Goal: Information Seeking & Learning: Learn about a topic

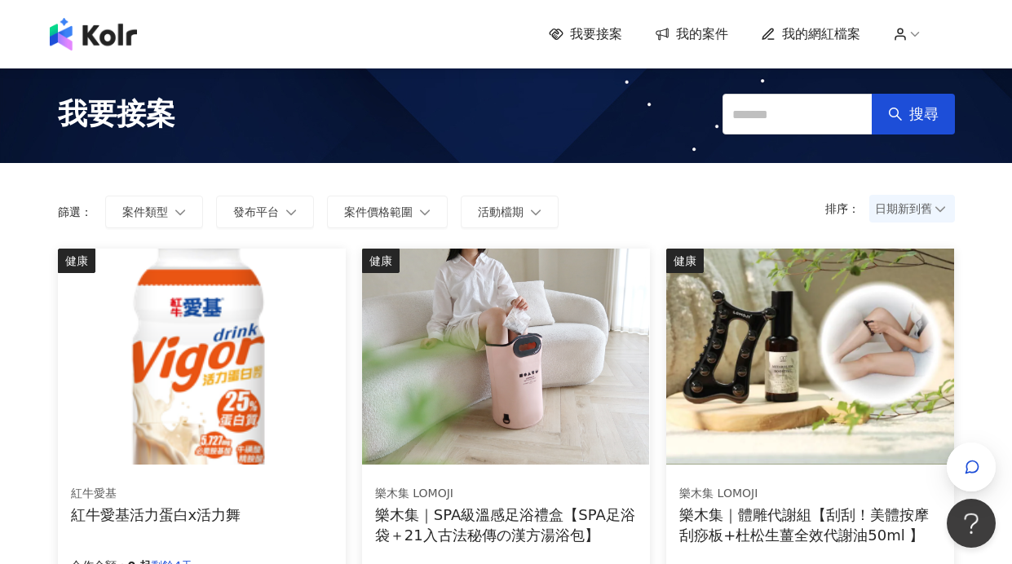
click at [918, 202] on span "日期新到舊" at bounding box center [912, 209] width 74 height 24
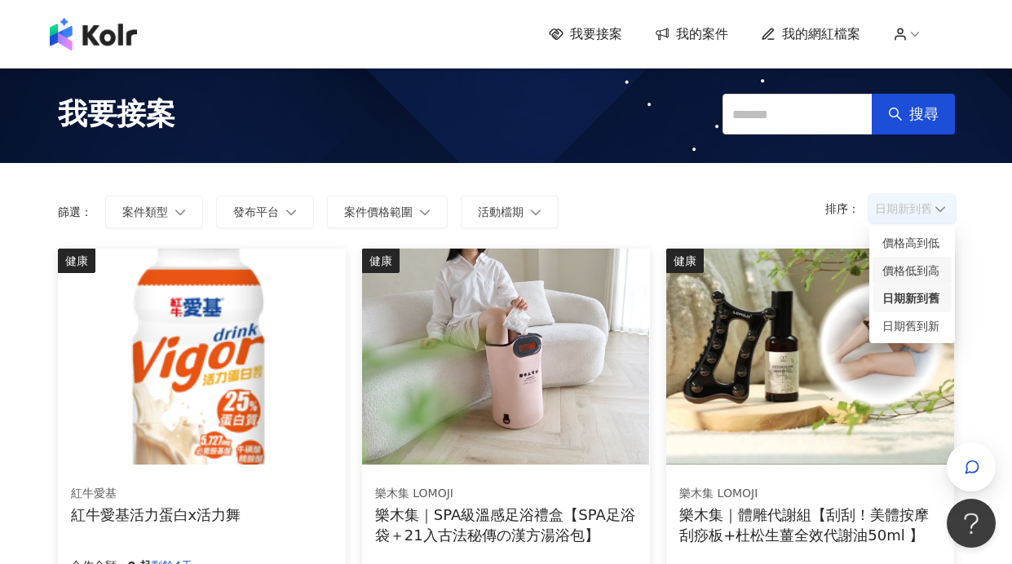
click at [910, 262] on div "價格低到高" at bounding box center [913, 271] width 60 height 18
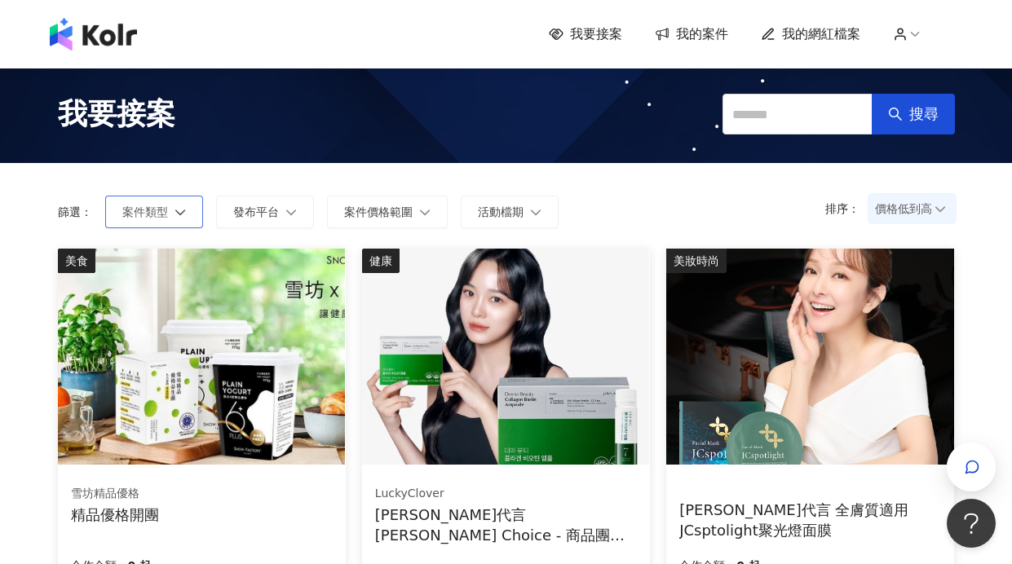
click at [168, 215] on button "案件類型" at bounding box center [154, 212] width 98 height 33
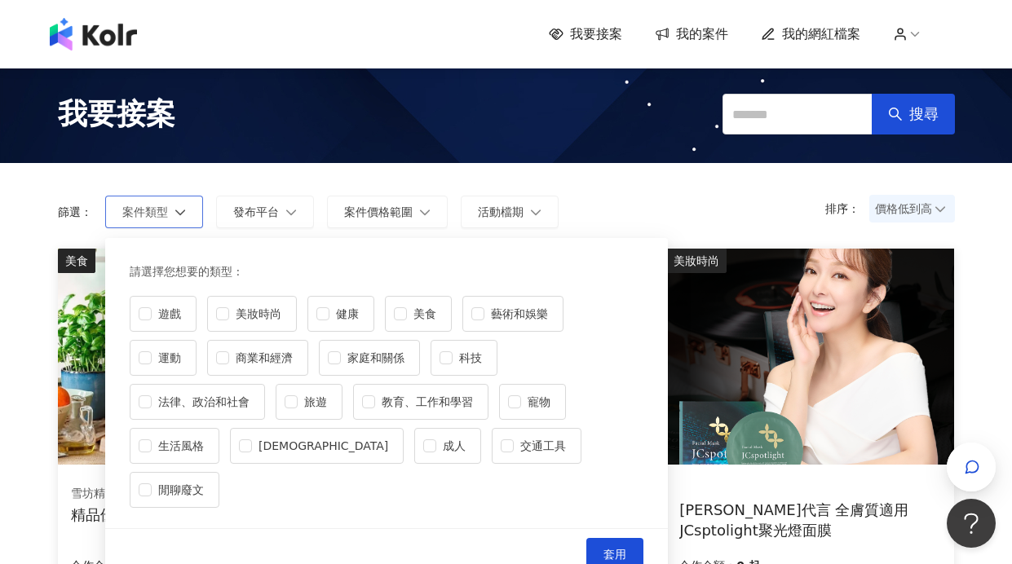
click at [168, 215] on button "案件類型" at bounding box center [154, 212] width 98 height 33
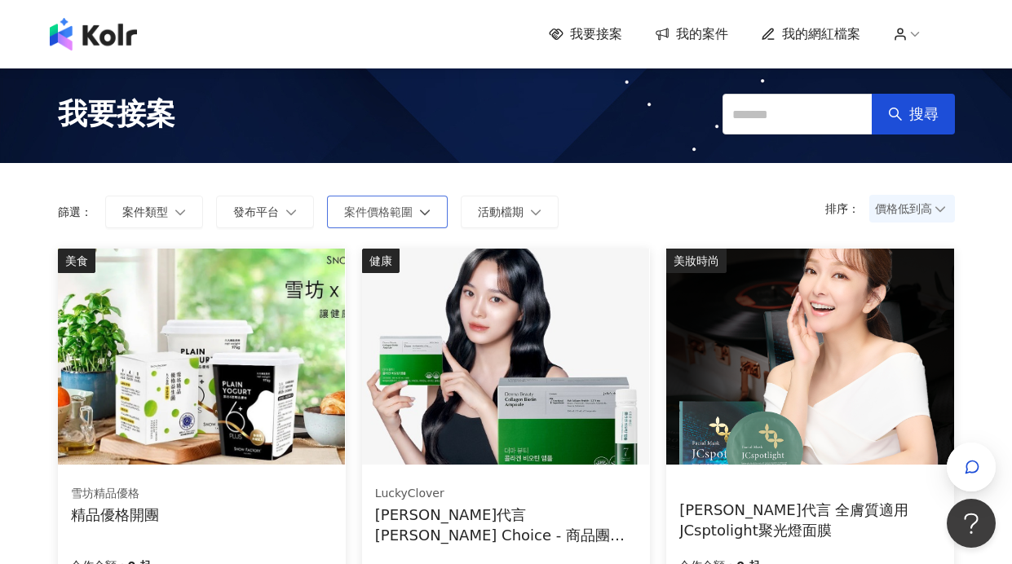
click at [366, 210] on span "案件價格範圍" at bounding box center [378, 212] width 69 height 13
click at [507, 167] on div "排序： 價格低到高 篩選： 案件類型 發布平台 案件價格範圍 活動檔期 不限 限制金額 套用 清除 套用" at bounding box center [507, 206] width 930 height 86
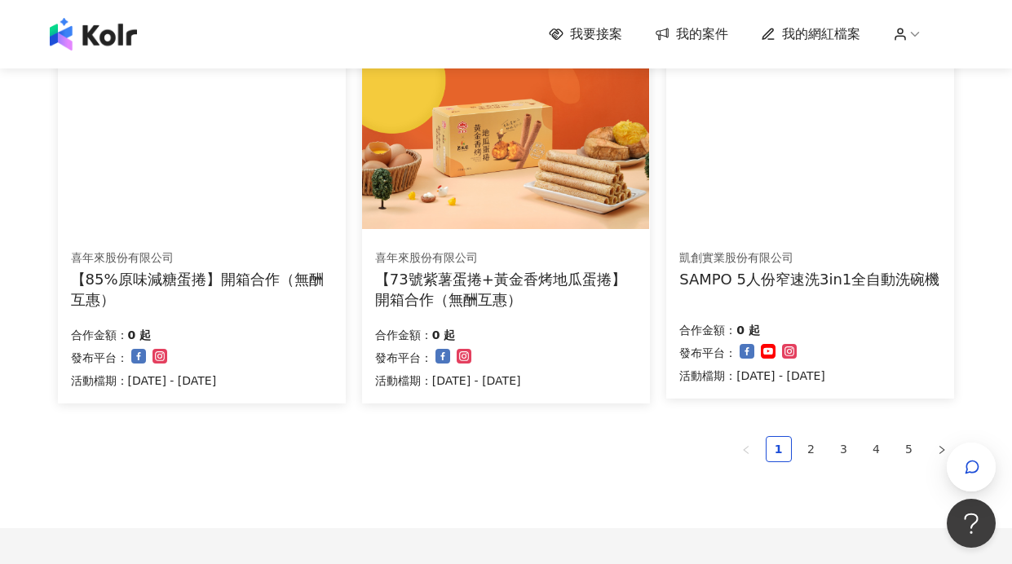
scroll to position [1060, 0]
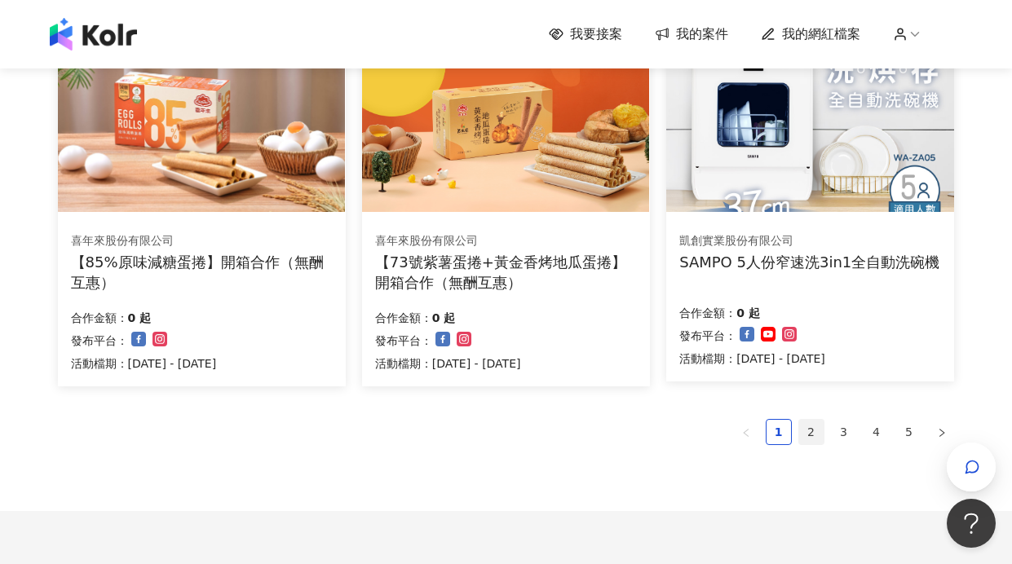
click at [811, 440] on link "2" at bounding box center [811, 432] width 24 height 24
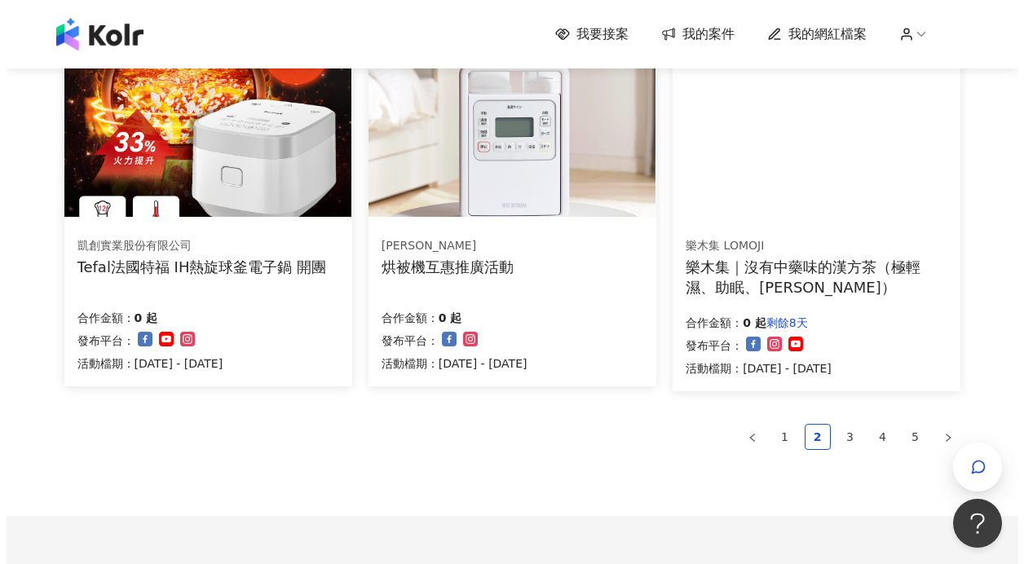
scroll to position [974, 0]
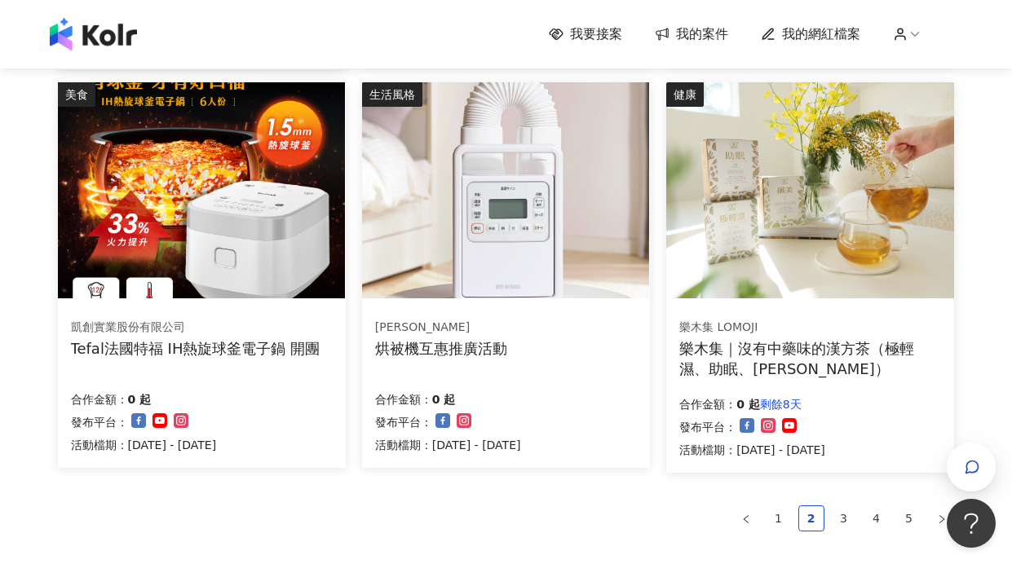
click at [823, 346] on div "樂木集｜沒有中藥味的漢方茶（極輕濕、助眠、[PERSON_NAME]）" at bounding box center [810, 358] width 262 height 41
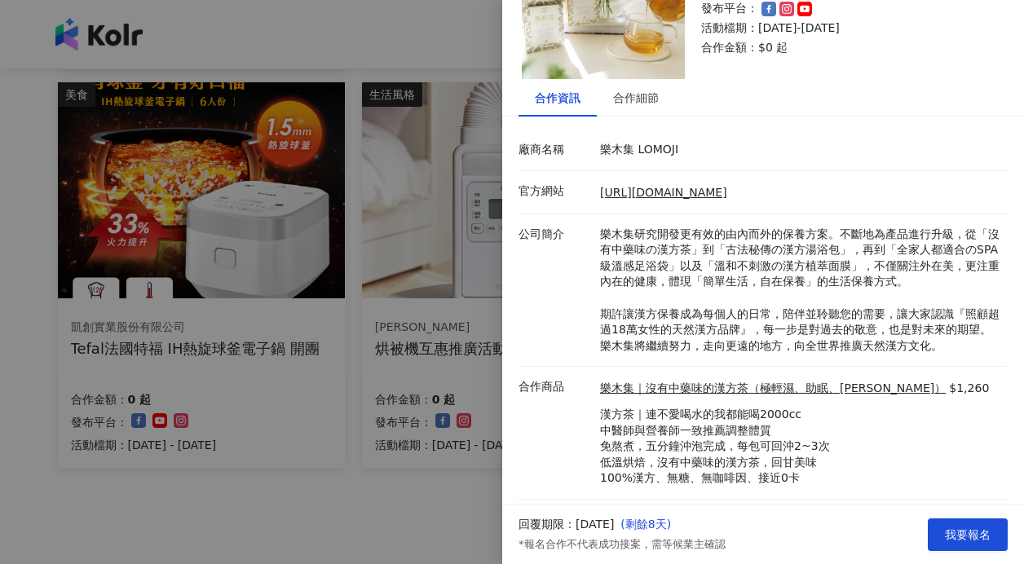
scroll to position [139, 0]
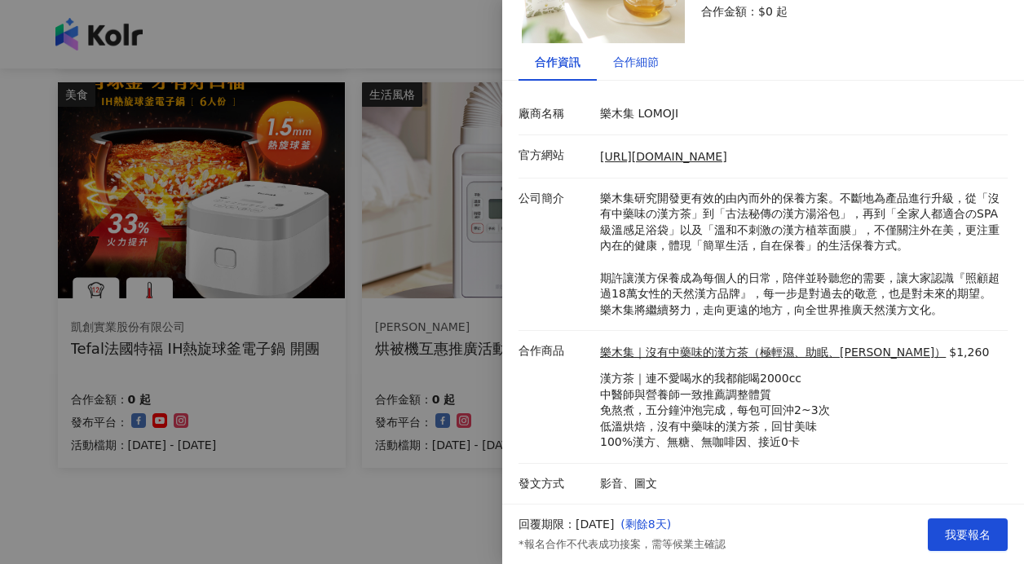
click at [657, 65] on div "合作細節" at bounding box center [636, 62] width 46 height 18
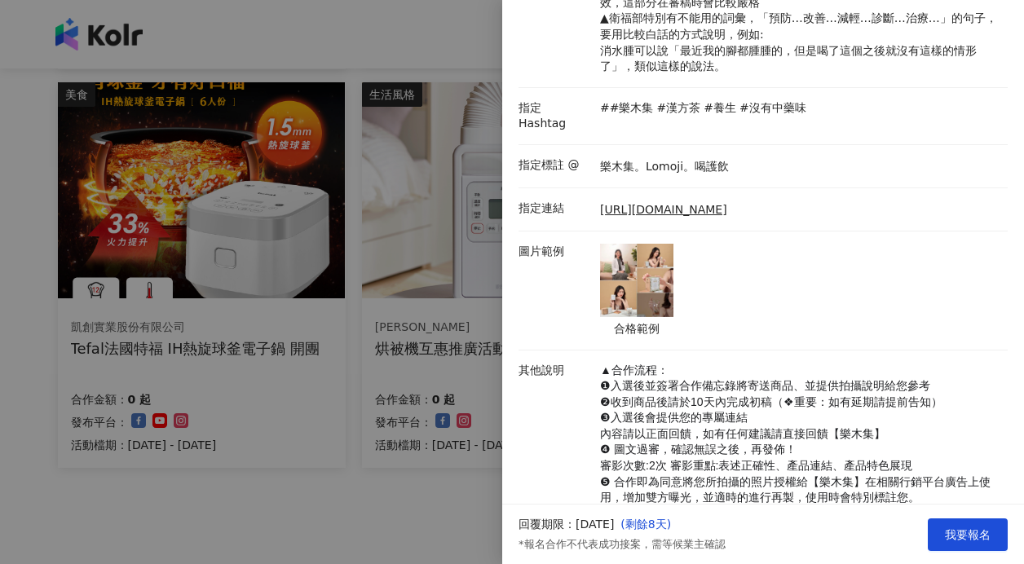
scroll to position [408, 0]
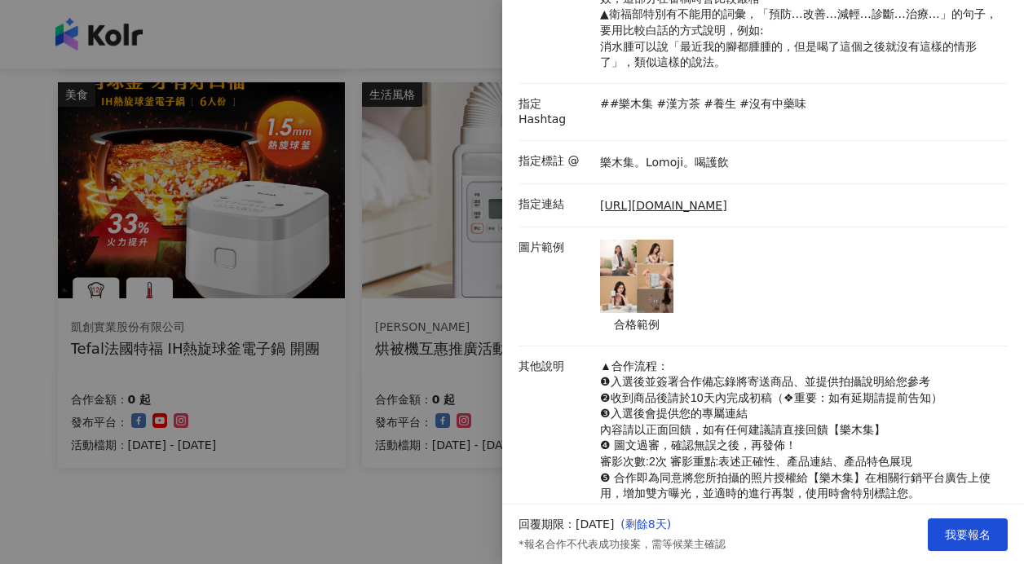
click at [624, 277] on img at bounding box center [636, 276] width 73 height 73
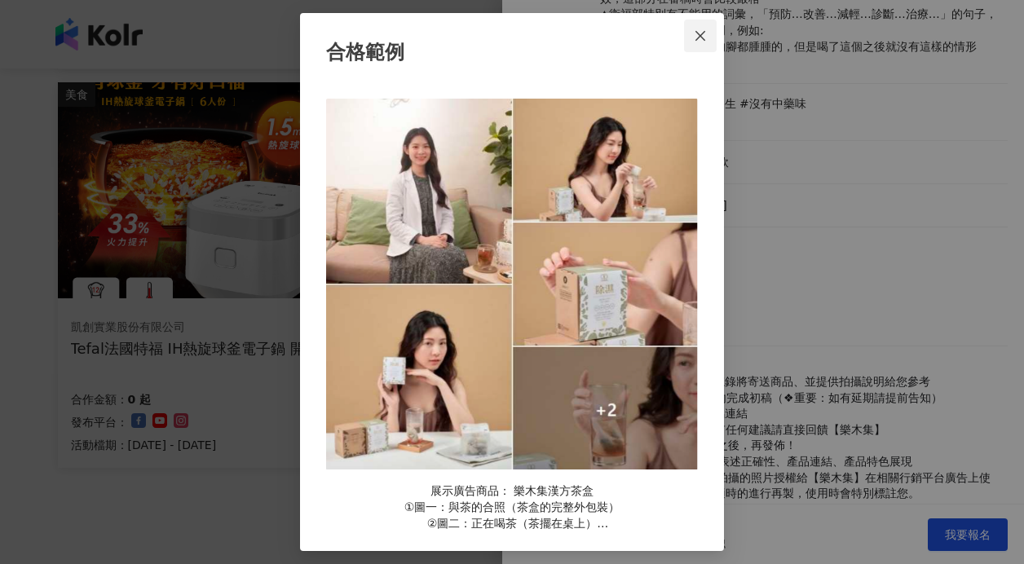
click at [705, 47] on button "Close" at bounding box center [700, 36] width 33 height 33
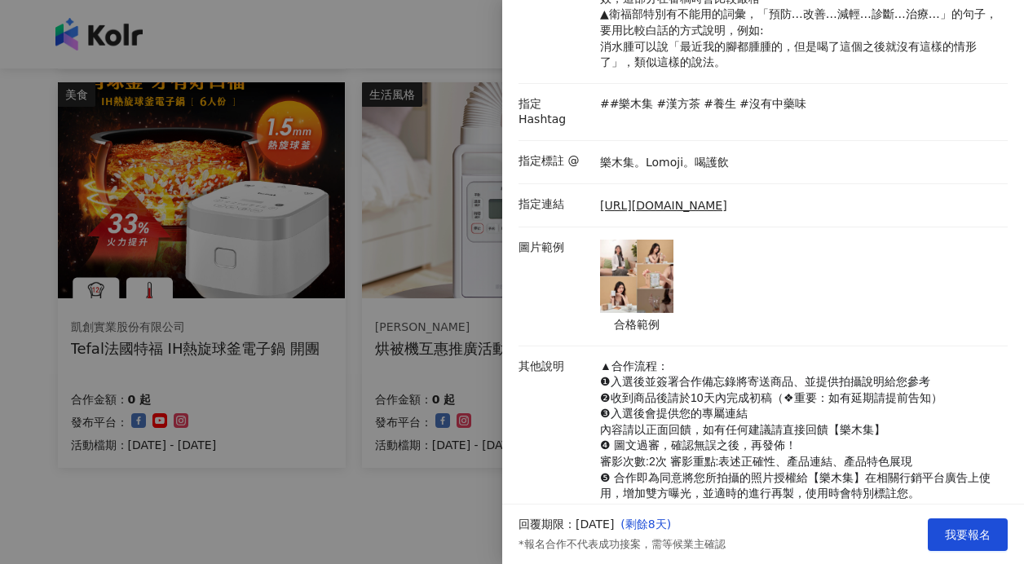
scroll to position [502, 0]
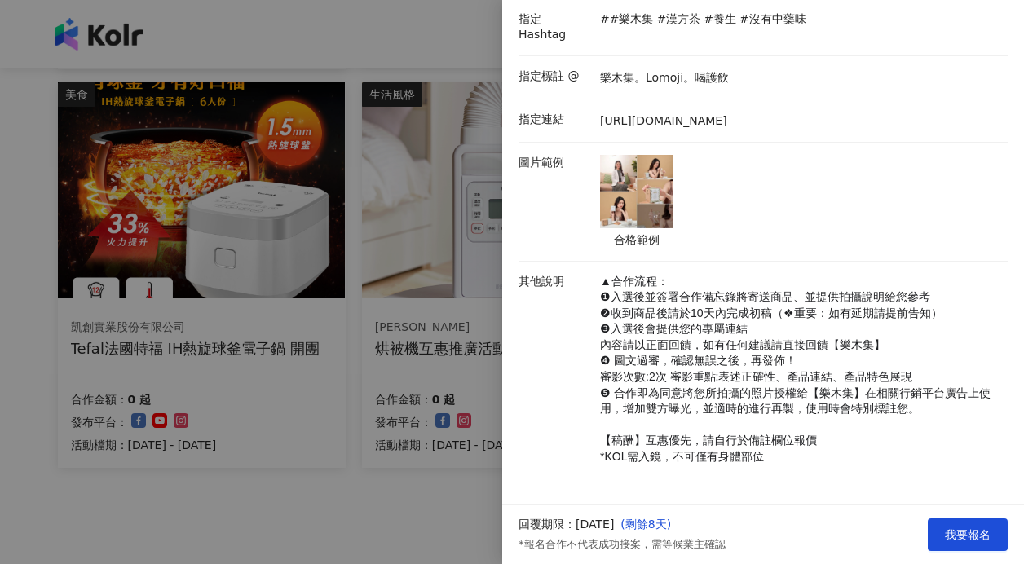
click at [320, 487] on div at bounding box center [512, 282] width 1024 height 564
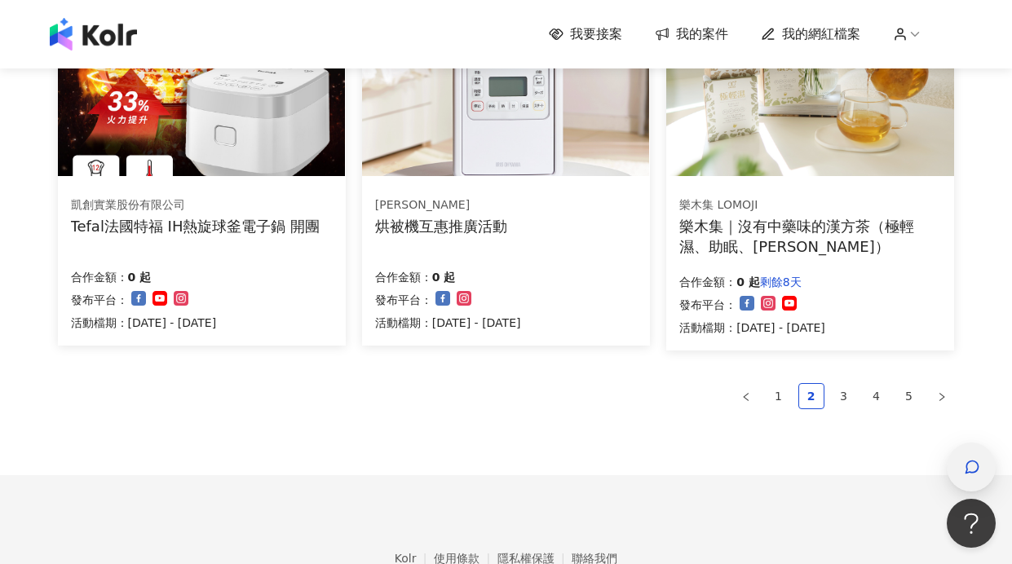
scroll to position [1102, 0]
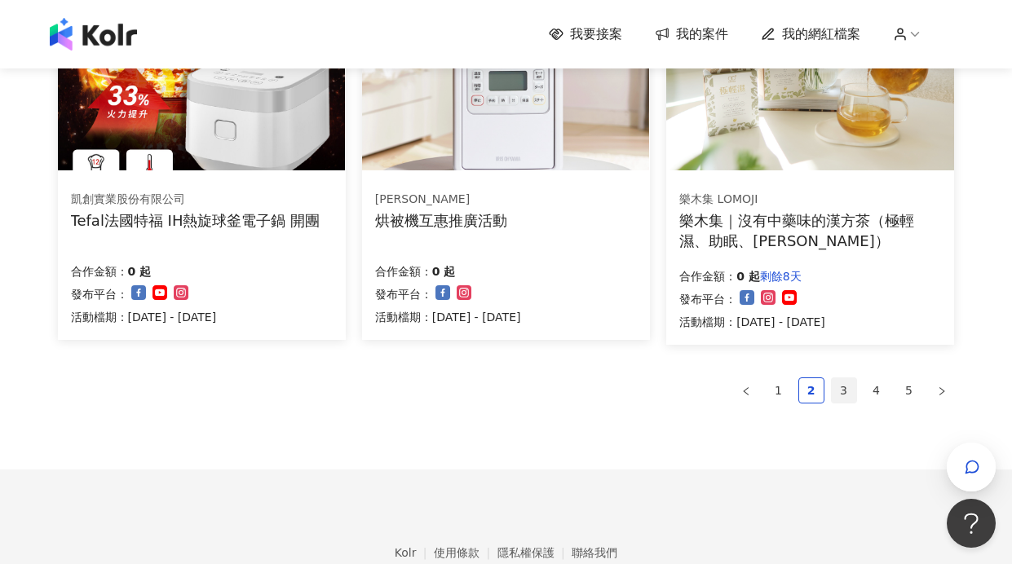
click at [843, 391] on link "3" at bounding box center [844, 390] width 24 height 24
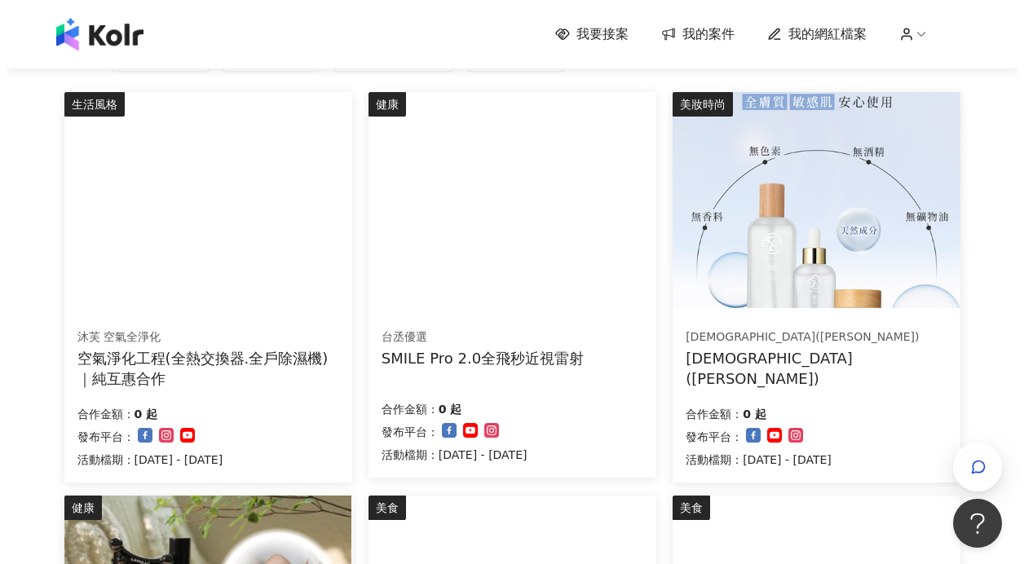
scroll to position [128, 0]
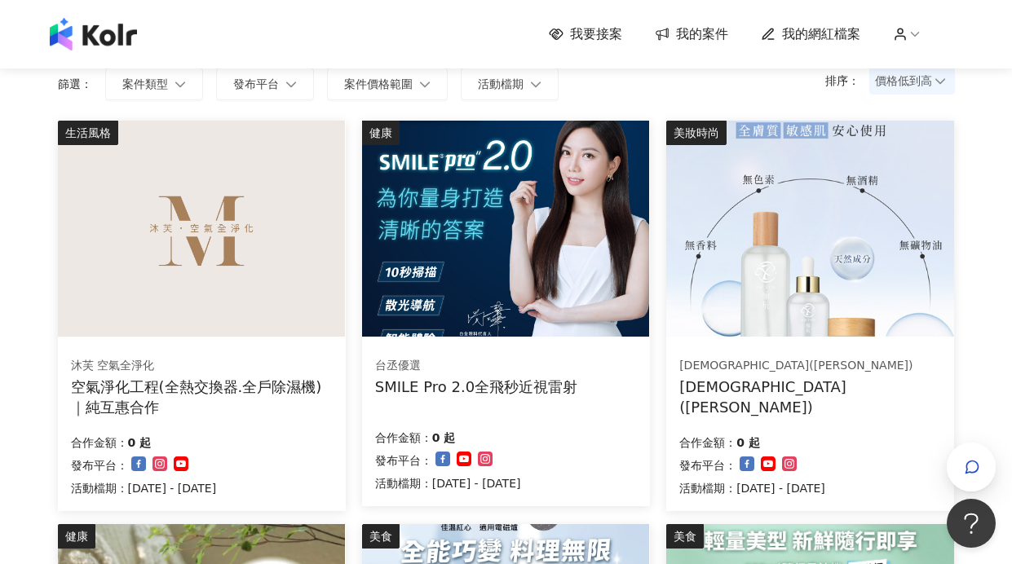
click at [528, 304] on img at bounding box center [505, 229] width 287 height 216
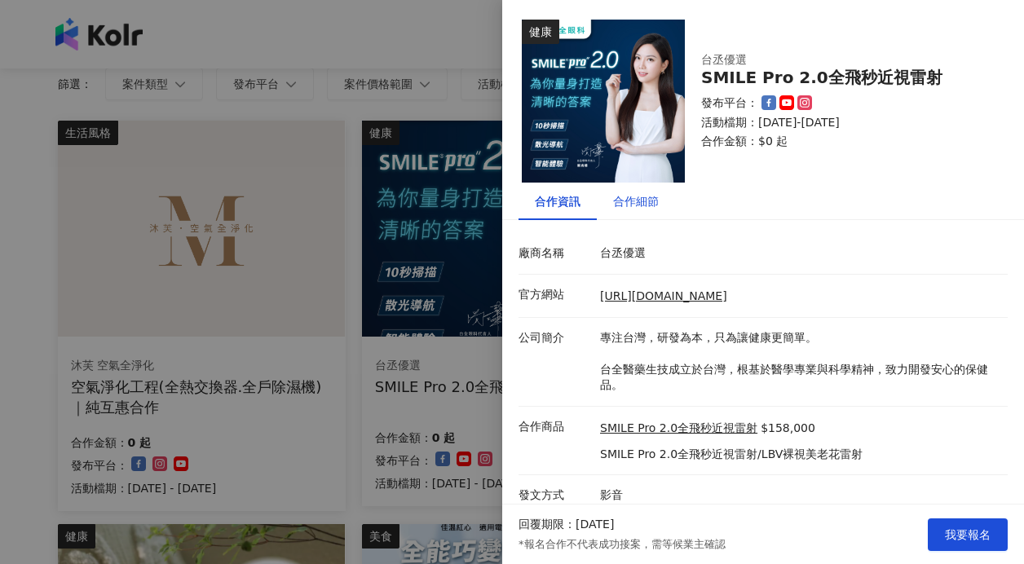
click at [635, 202] on div "合作細節" at bounding box center [636, 201] width 46 height 18
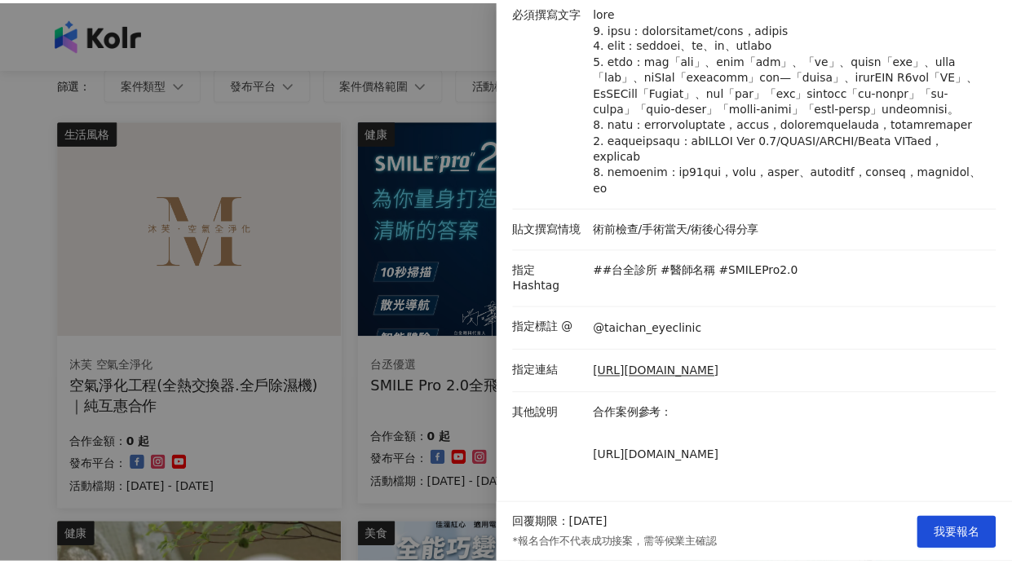
scroll to position [0, 0]
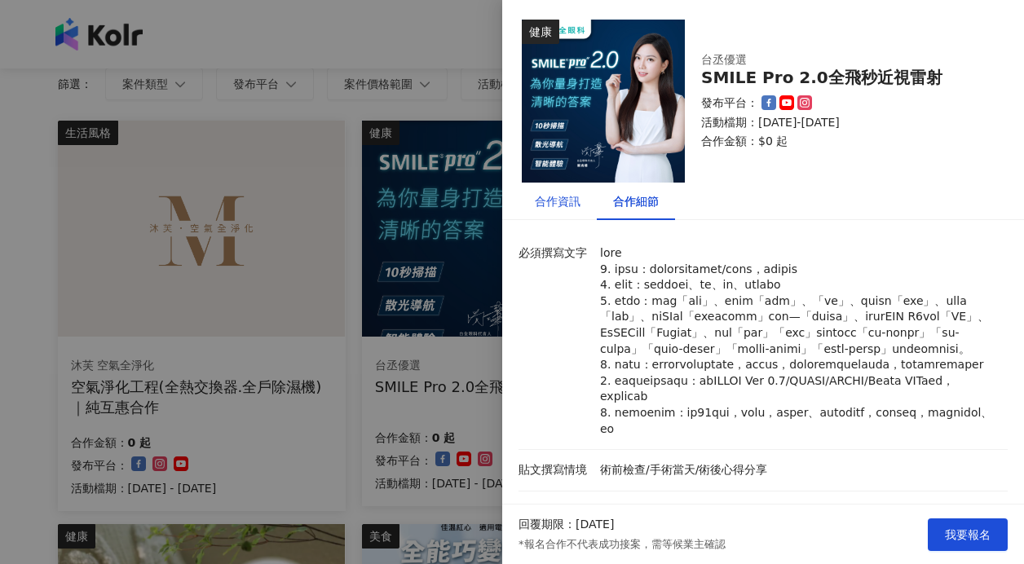
click at [562, 199] on div "合作資訊" at bounding box center [558, 201] width 46 height 18
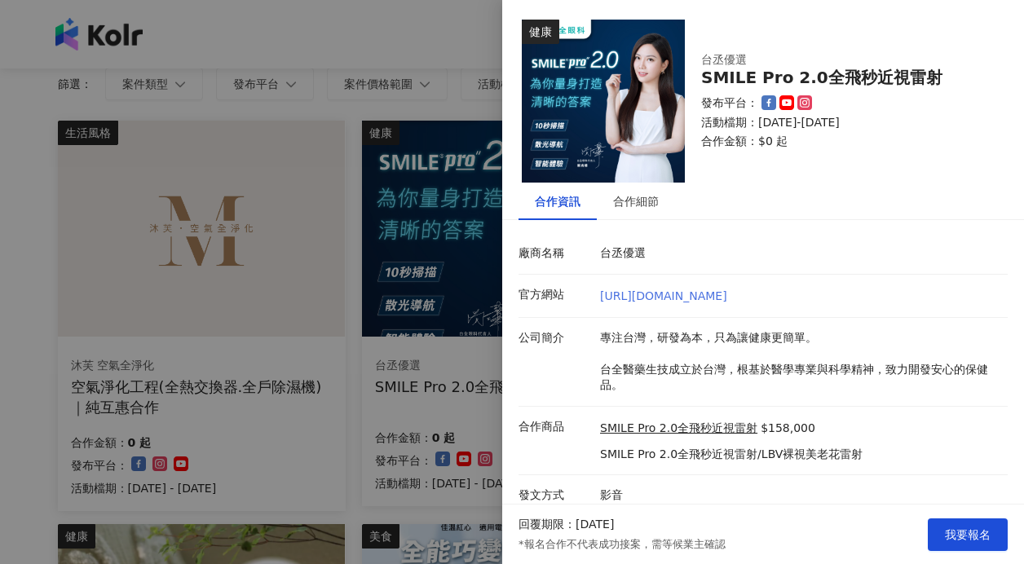
click at [728, 294] on link "[URL][DOMAIN_NAME]" at bounding box center [663, 296] width 127 height 13
click at [277, 207] on div at bounding box center [512, 282] width 1024 height 564
